Goal: Task Accomplishment & Management: Manage account settings

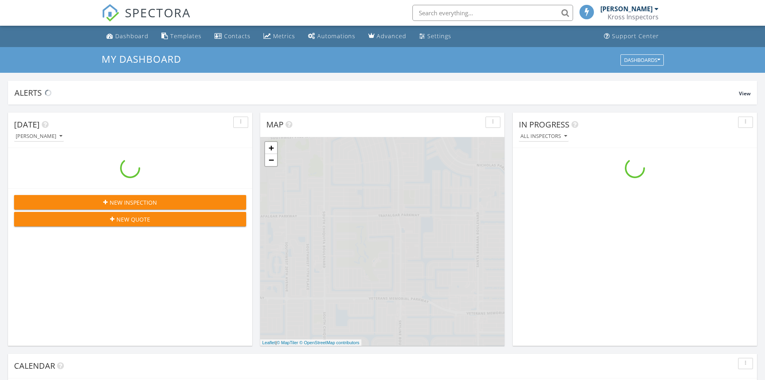
scroll to position [744, 778]
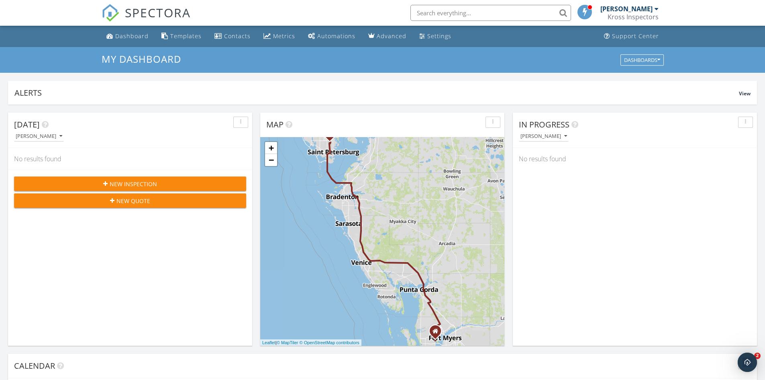
click at [149, 176] on div "New Inspection New Quote" at bounding box center [130, 192] width 244 height 45
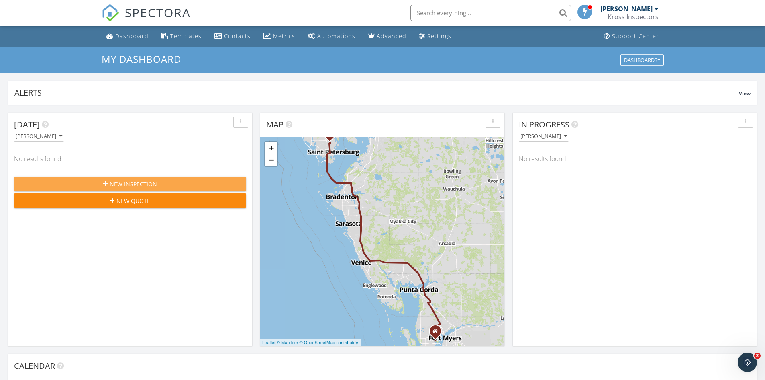
click at [148, 180] on span "New Inspection" at bounding box center [133, 184] width 47 height 8
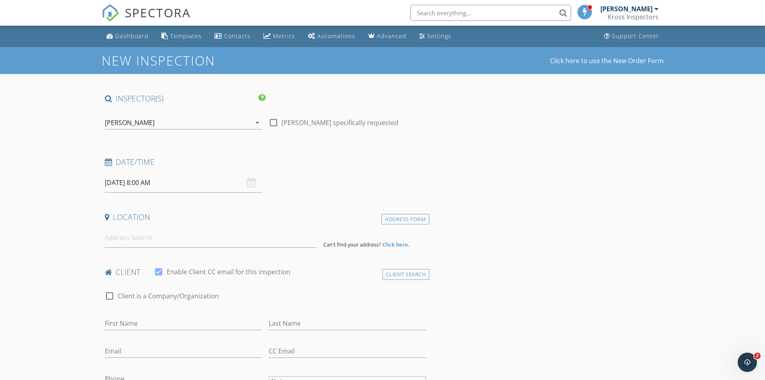
click at [174, 120] on div "[PERSON_NAME]" at bounding box center [178, 122] width 146 height 13
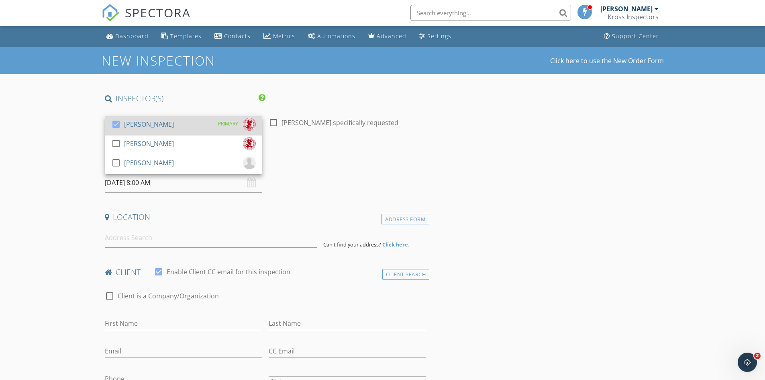
click at [164, 127] on div "check_box Jim Kreider PRIMARY" at bounding box center [183, 126] width 145 height 16
click at [146, 120] on div "[PERSON_NAME]" at bounding box center [149, 124] width 50 height 13
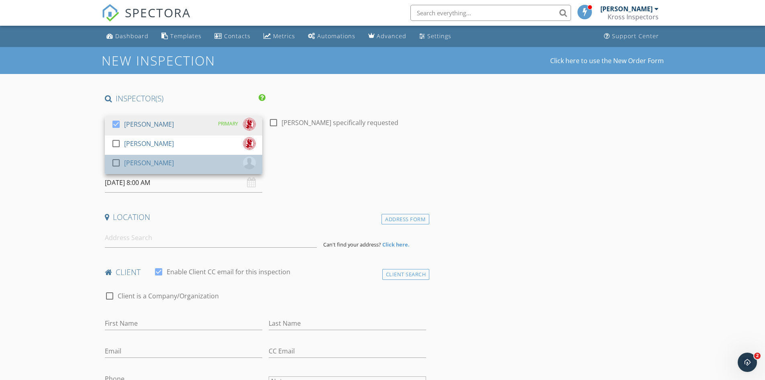
click at [137, 167] on div "[PERSON_NAME]" at bounding box center [149, 162] width 50 height 13
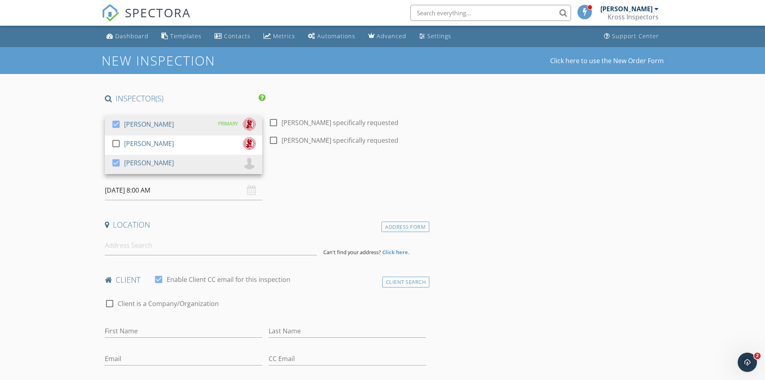
click at [141, 193] on input "09/30/2025 8:00 AM" at bounding box center [183, 190] width 157 height 20
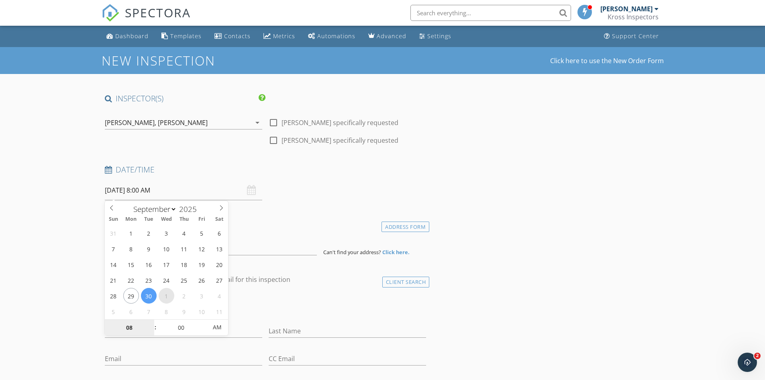
select select "9"
type input "10/01/2025 8:00 AM"
type input "09"
type input "10/01/2025 9:00 AM"
click at [151, 323] on span at bounding box center [152, 323] width 6 height 8
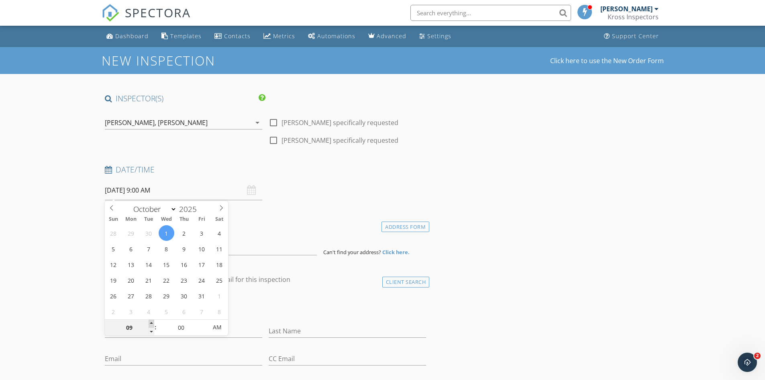
type input "10"
type input "10/01/2025 10:00 AM"
click at [151, 323] on span at bounding box center [152, 323] width 6 height 8
type input "09"
type input "10/01/2025 9:00 AM"
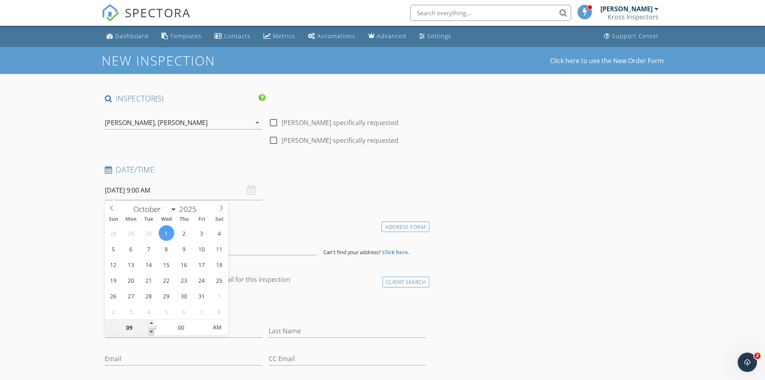
click at [150, 332] on span at bounding box center [152, 331] width 6 height 8
click at [186, 116] on div "Jim Kreider, Zachary Talcovitz" at bounding box center [178, 122] width 146 height 13
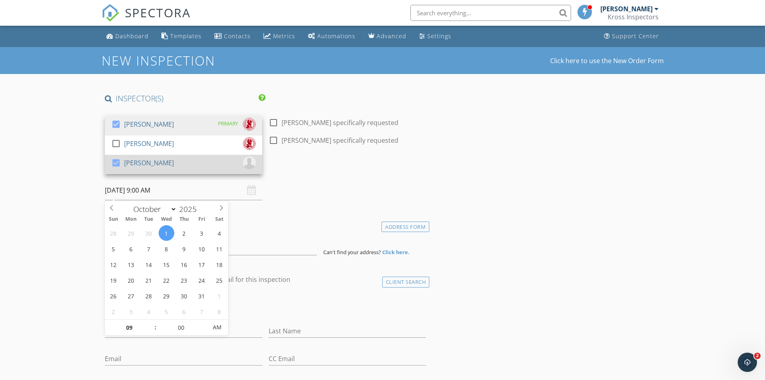
click at [127, 172] on div "check_box Zachary Talcovitz" at bounding box center [142, 164] width 63 height 16
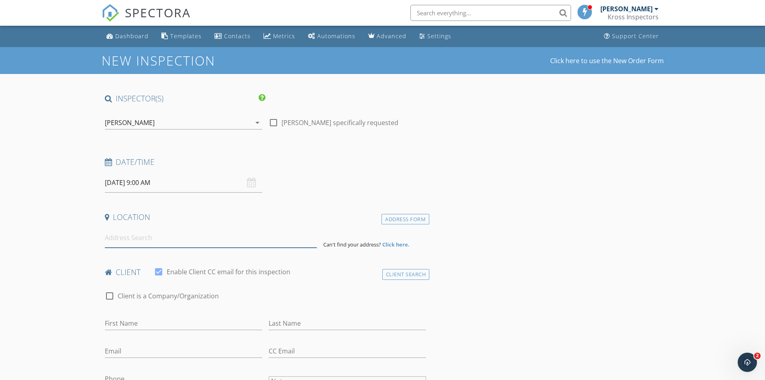
click at [153, 237] on input at bounding box center [211, 238] width 212 height 20
click at [132, 242] on input at bounding box center [211, 238] width 212 height 20
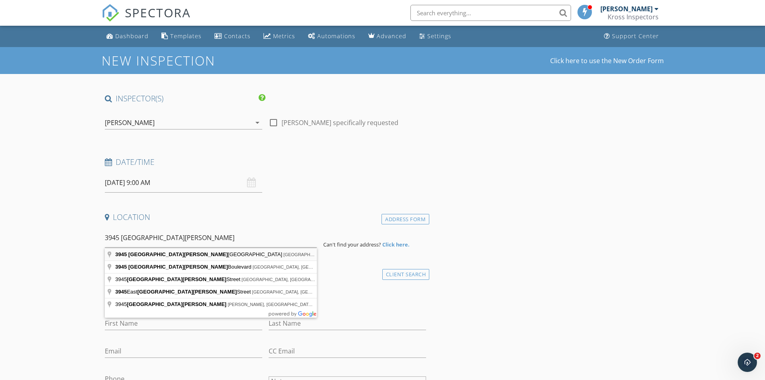
type input "3945 San Jose Park Drive, Jacksonville, FL, USA"
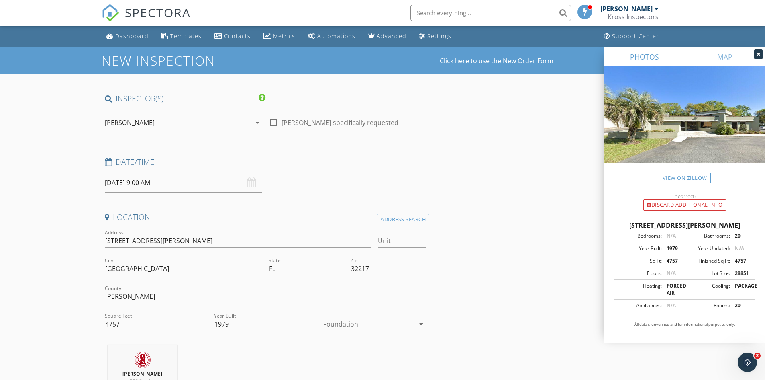
click at [375, 329] on div at bounding box center [369, 323] width 92 height 13
click at [352, 345] on div "Slab" at bounding box center [375, 346] width 90 height 10
click at [211, 243] on input "3945 San Jose Park Dr" at bounding box center [238, 240] width 267 height 13
type input "3945 San Jose Park Drive"
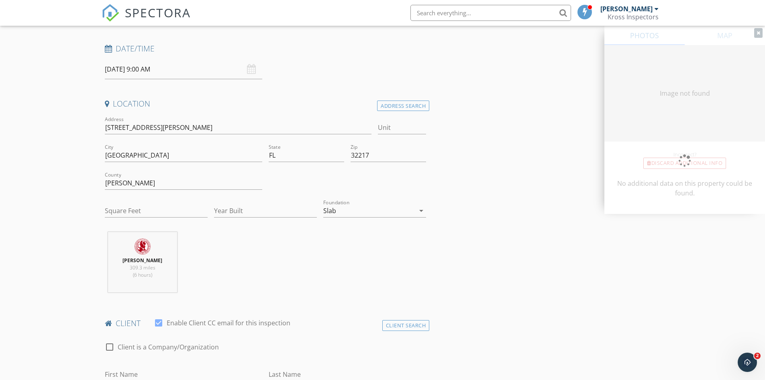
scroll to position [121, 0]
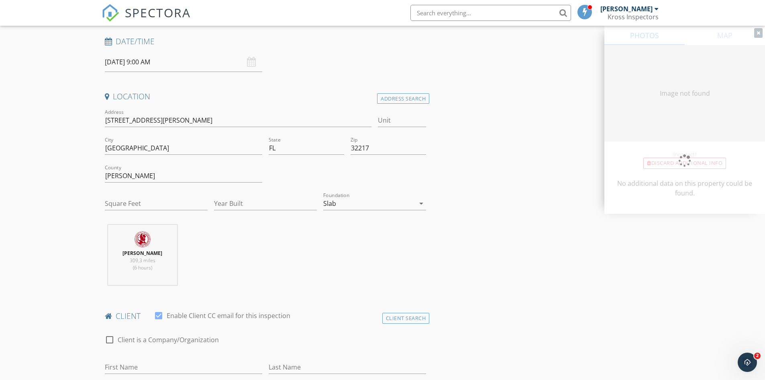
type input "4757"
type input "1979"
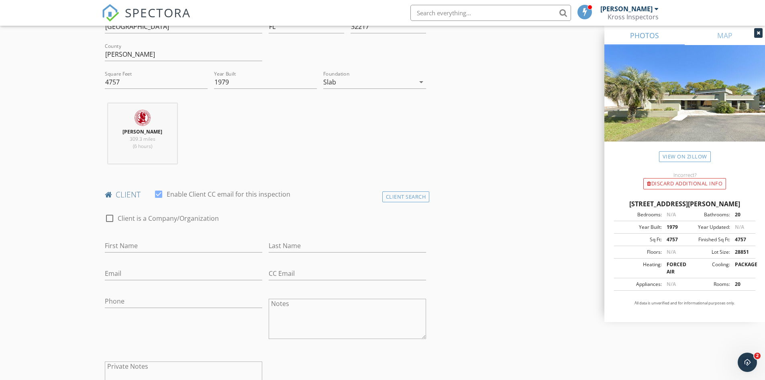
scroll to position [281, 0]
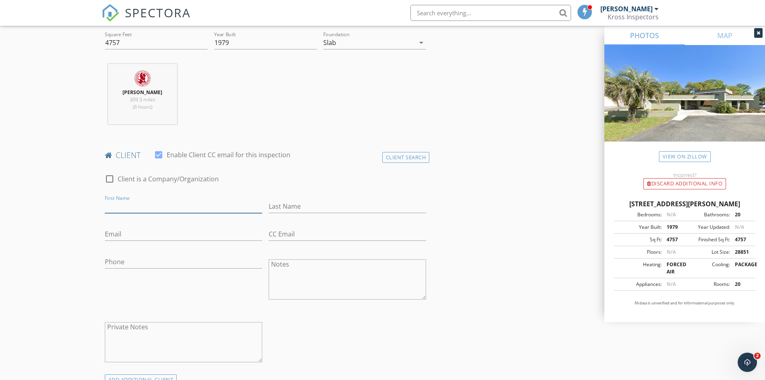
click at [127, 204] on input "First Name" at bounding box center [183, 206] width 157 height 13
paste input "Root Company"
type input "Root Company"
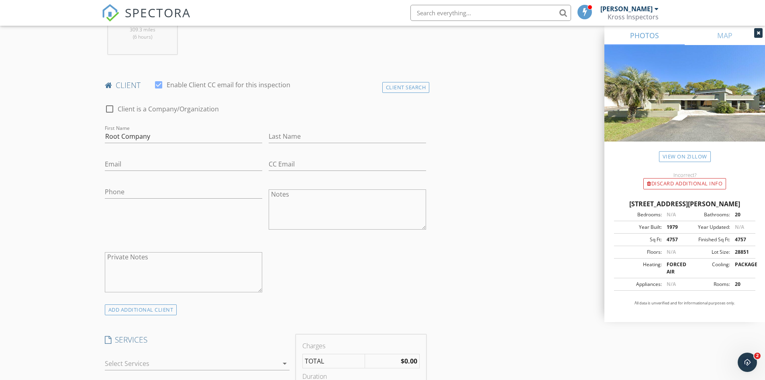
scroll to position [482, 0]
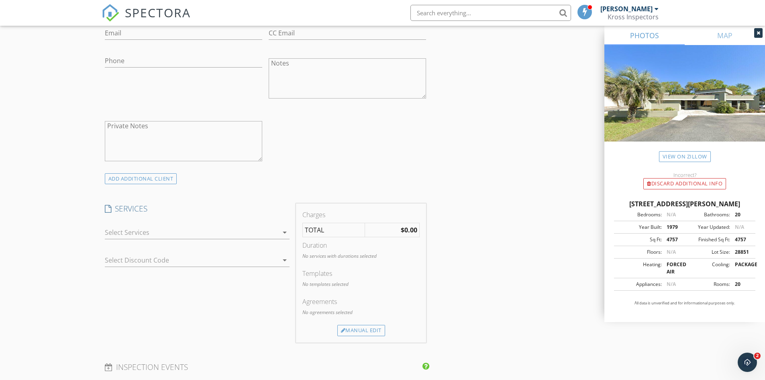
click at [147, 241] on div "arrow_drop_down" at bounding box center [197, 236] width 185 height 21
click at [154, 233] on div at bounding box center [192, 232] width 174 height 13
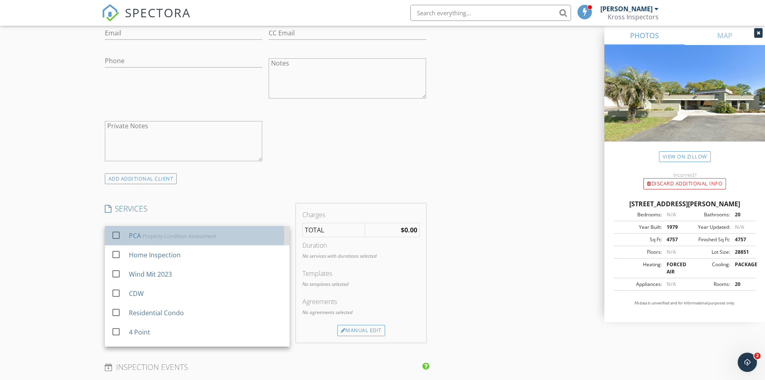
click at [151, 234] on div "Property Condition Assessment" at bounding box center [179, 236] width 74 height 6
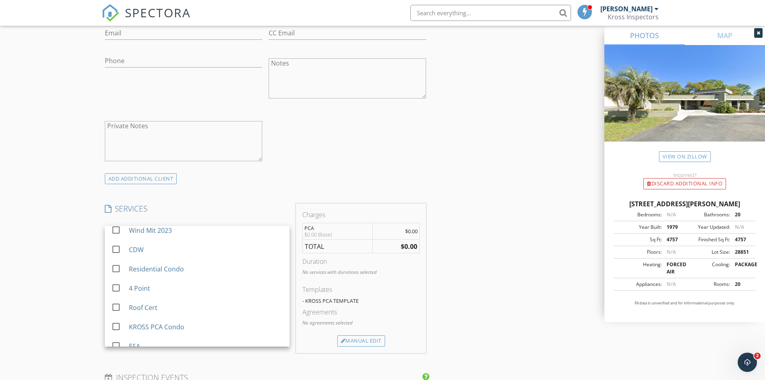
scroll to position [72, 0]
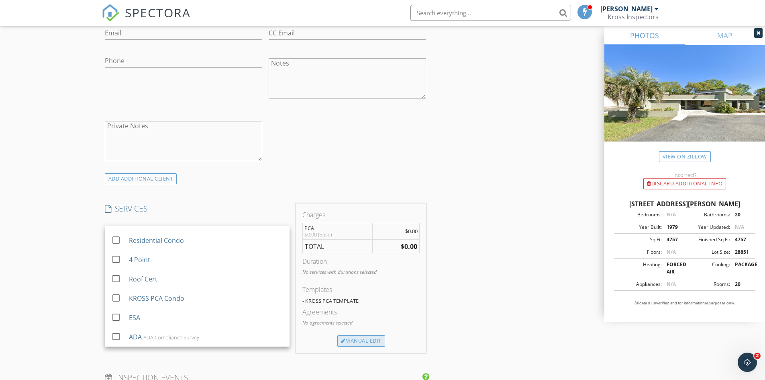
click at [360, 339] on div "Manual Edit" at bounding box center [361, 340] width 48 height 11
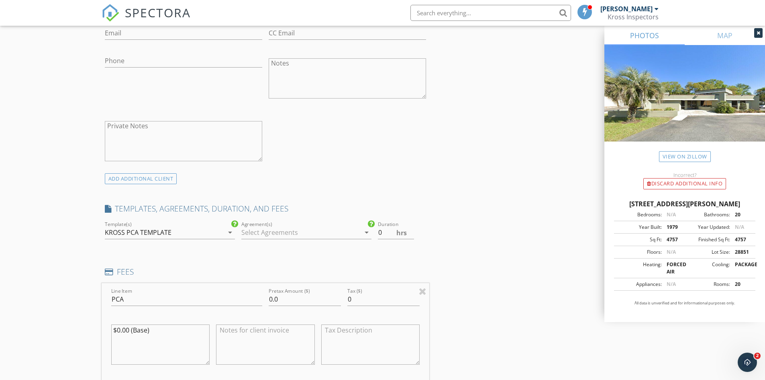
click at [204, 235] on div "KROSS PCA TEMPLATE" at bounding box center [164, 232] width 119 height 13
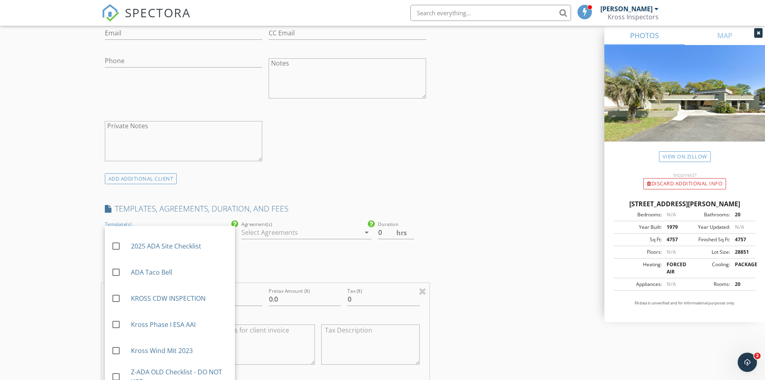
scroll to position [231, 0]
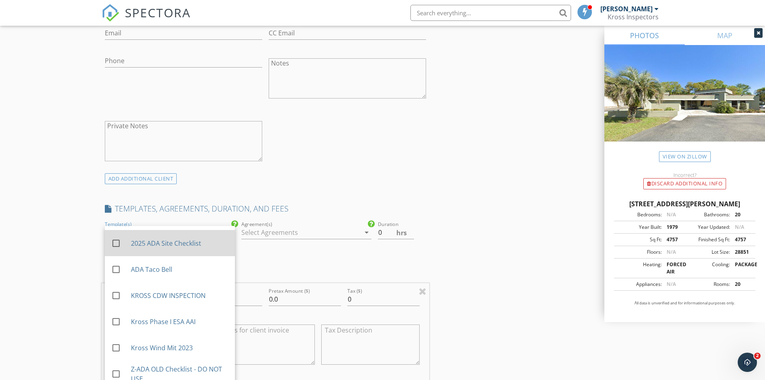
click at [182, 243] on div "2025 ADA Site Checklist" at bounding box center [180, 243] width 98 height 10
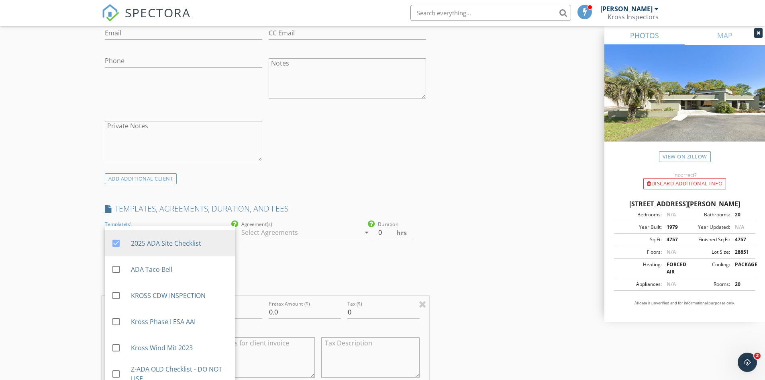
click at [59, 205] on div "New Inspection Click here to use the New Order Form INSPECTOR(S) check_box Jim …" at bounding box center [382, 320] width 765 height 1511
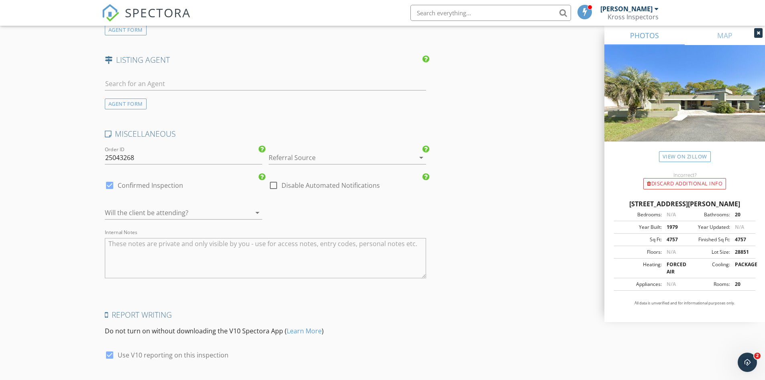
scroll to position [1125, 0]
drag, startPoint x: 140, startPoint y: 159, endPoint x: 114, endPoint y: 159, distance: 25.7
click at [114, 159] on input "25043268" at bounding box center [183, 155] width 157 height 13
type input "25002311"
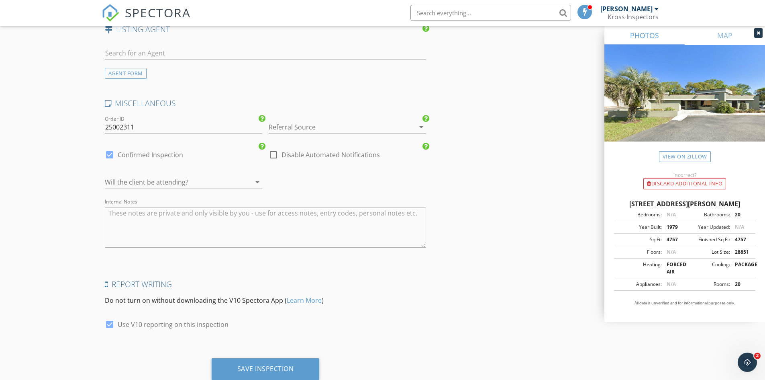
scroll to position [1179, 0]
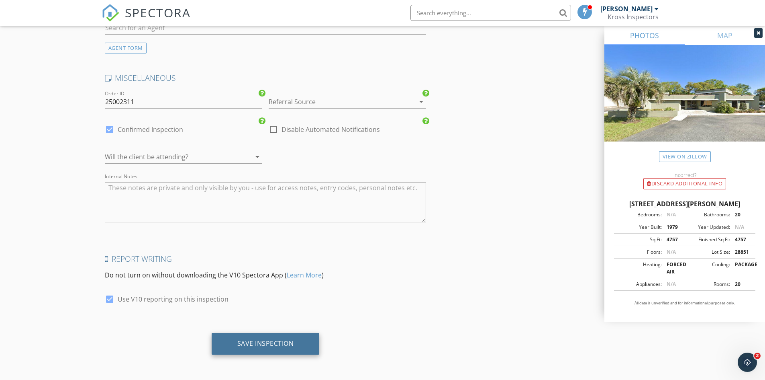
click at [255, 336] on div "Save Inspection" at bounding box center [266, 344] width 108 height 22
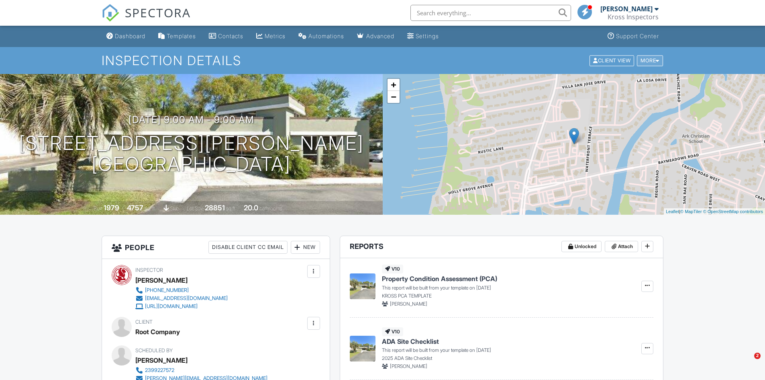
click at [646, 60] on div "More" at bounding box center [650, 60] width 26 height 11
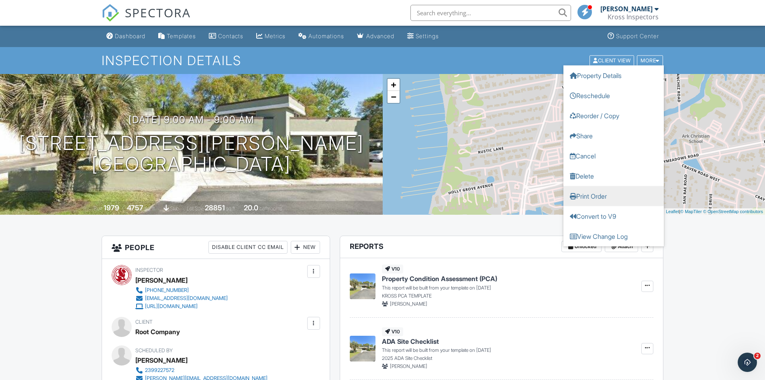
click at [600, 196] on link "Print Order" at bounding box center [614, 196] width 100 height 20
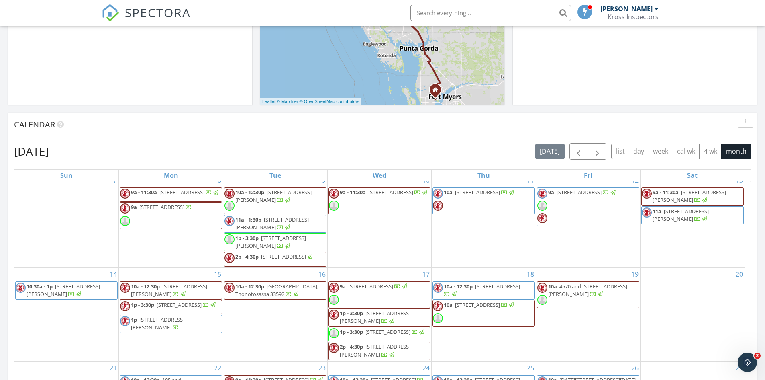
scroll to position [104, 0]
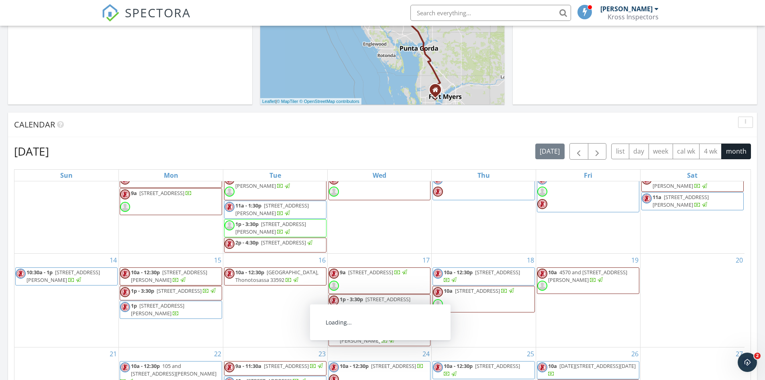
click at [413, 362] on span "10a - 12:30p 9830-9880 W. Sample Road, Coral Springs 33065" at bounding box center [376, 374] width 95 height 24
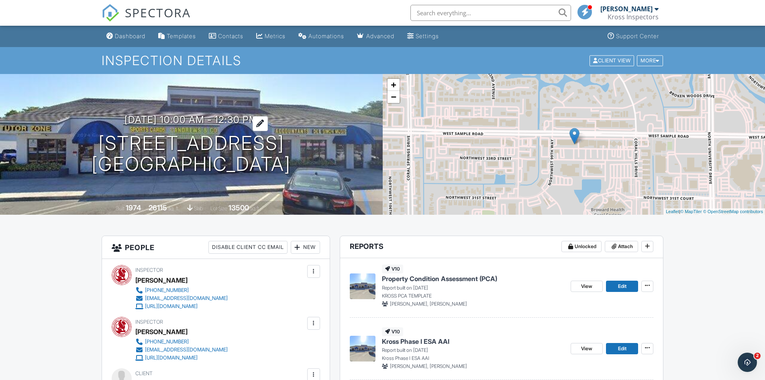
click at [268, 122] on div at bounding box center [260, 123] width 15 height 15
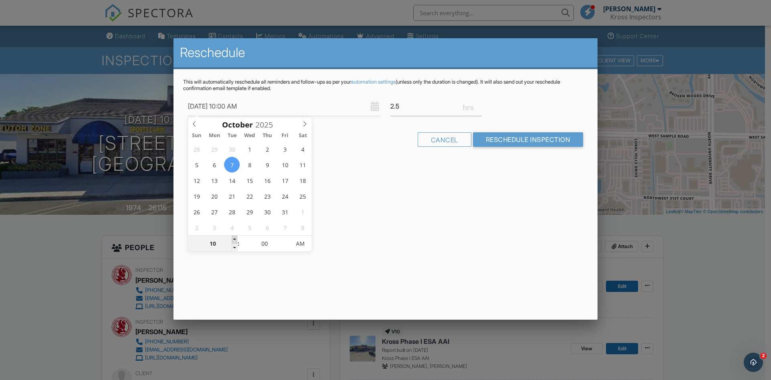
type input "[DATE] 11:00 AM"
type input "11"
click at [235, 238] on span at bounding box center [235, 239] width 6 height 8
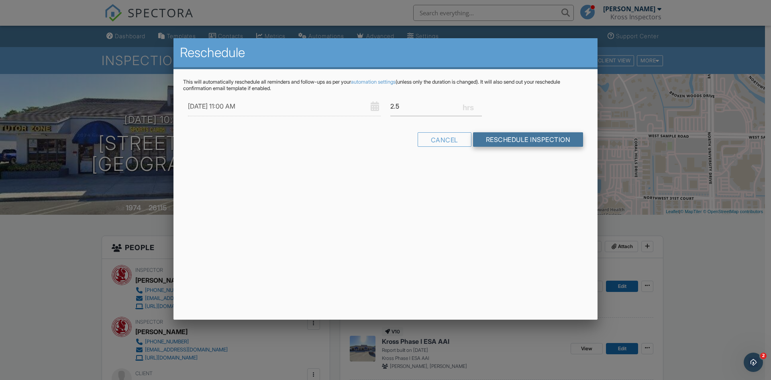
click at [484, 138] on input "Reschedule Inspection" at bounding box center [528, 139] width 110 height 14
